Goal: Entertainment & Leisure: Consume media (video, audio)

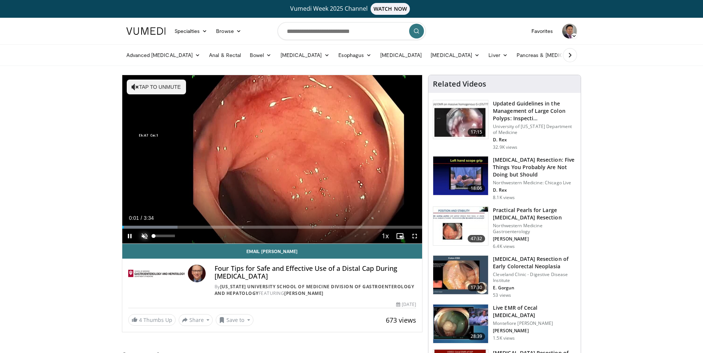
click at [141, 236] on span "Video Player" at bounding box center [144, 236] width 15 height 15
